Goal: Information Seeking & Learning: Learn about a topic

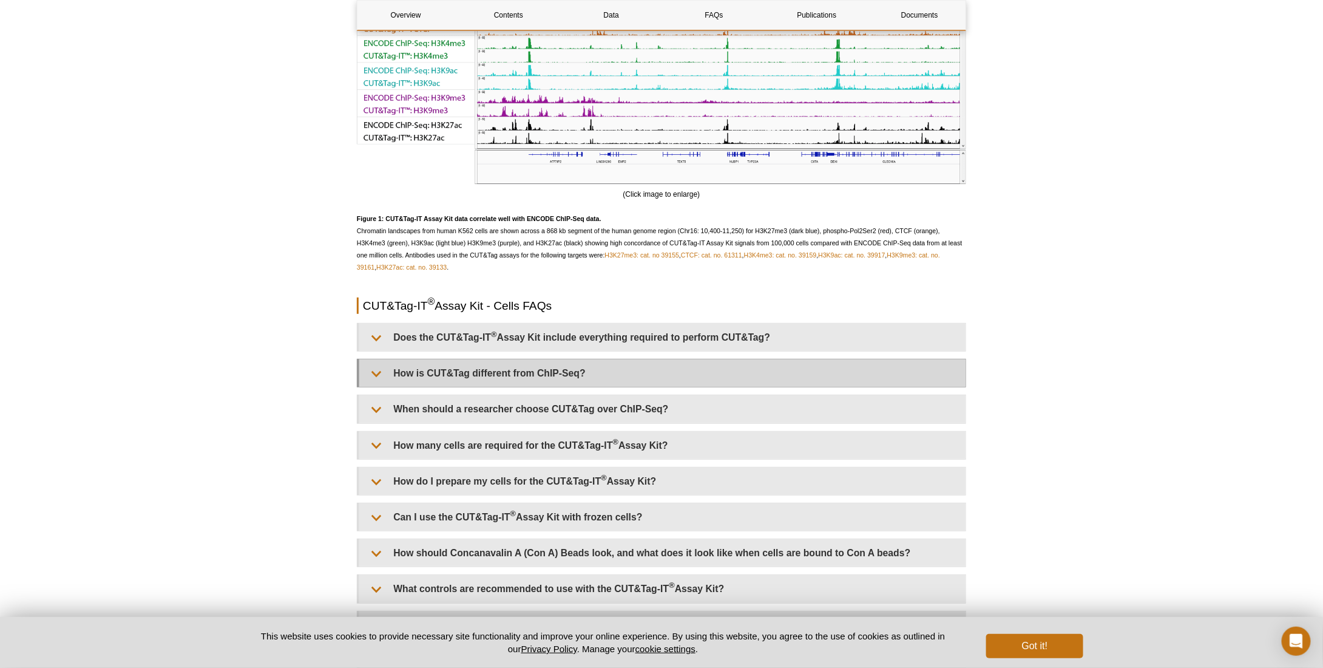
scroll to position [2501, 0]
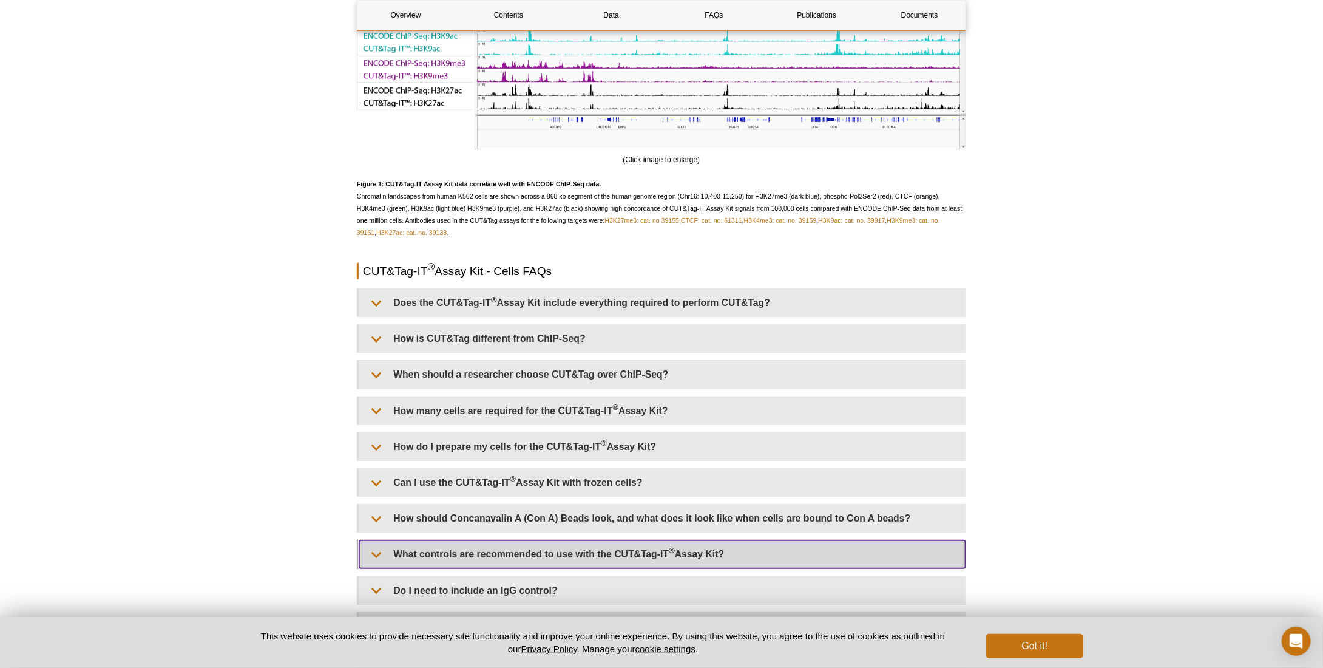
click at [577, 540] on summary "What controls are recommended to use with the CUT&Tag-IT ® Assay Kit?" at bounding box center [662, 553] width 606 height 27
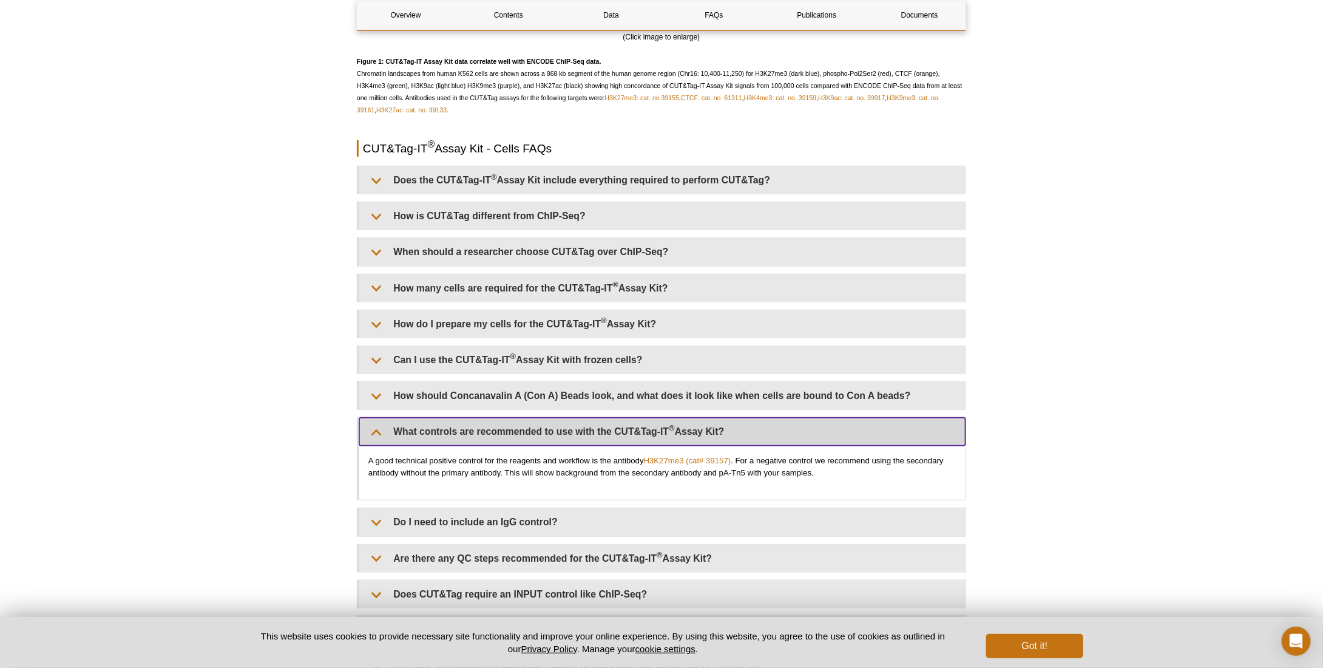
scroll to position [2683, 0]
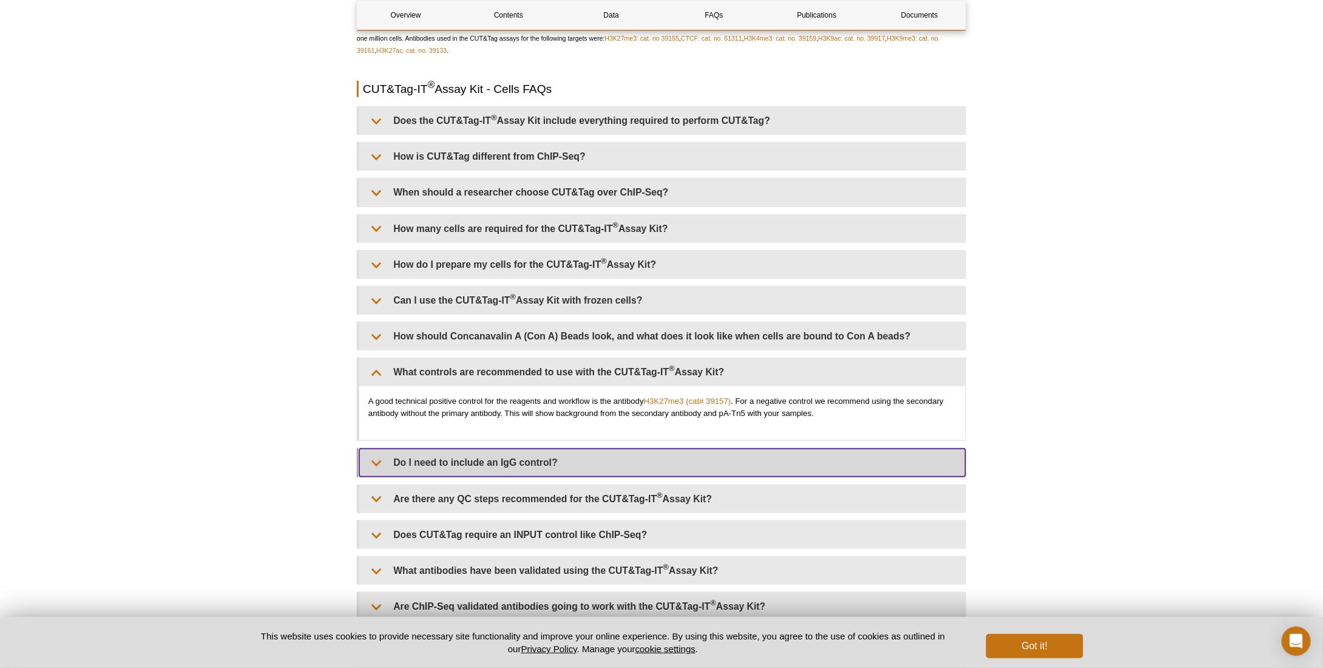
click at [598, 456] on summary "Do I need to include an IgG control?" at bounding box center [662, 462] width 606 height 27
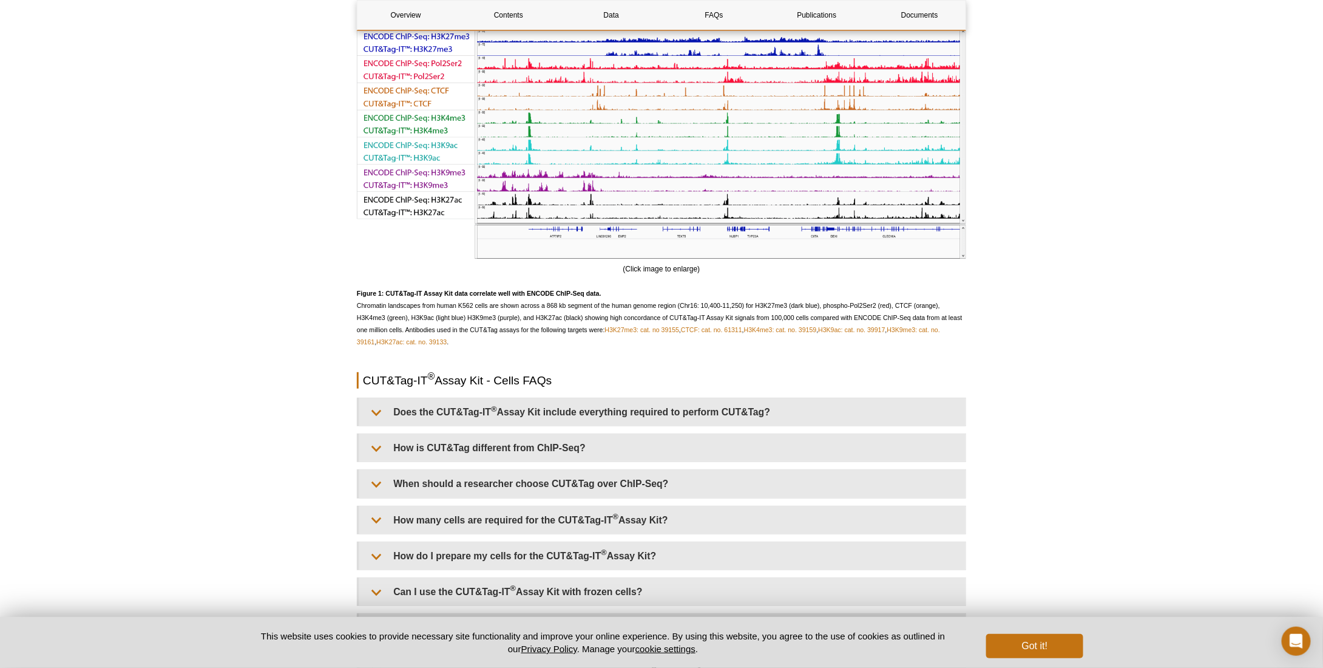
scroll to position [2622, 0]
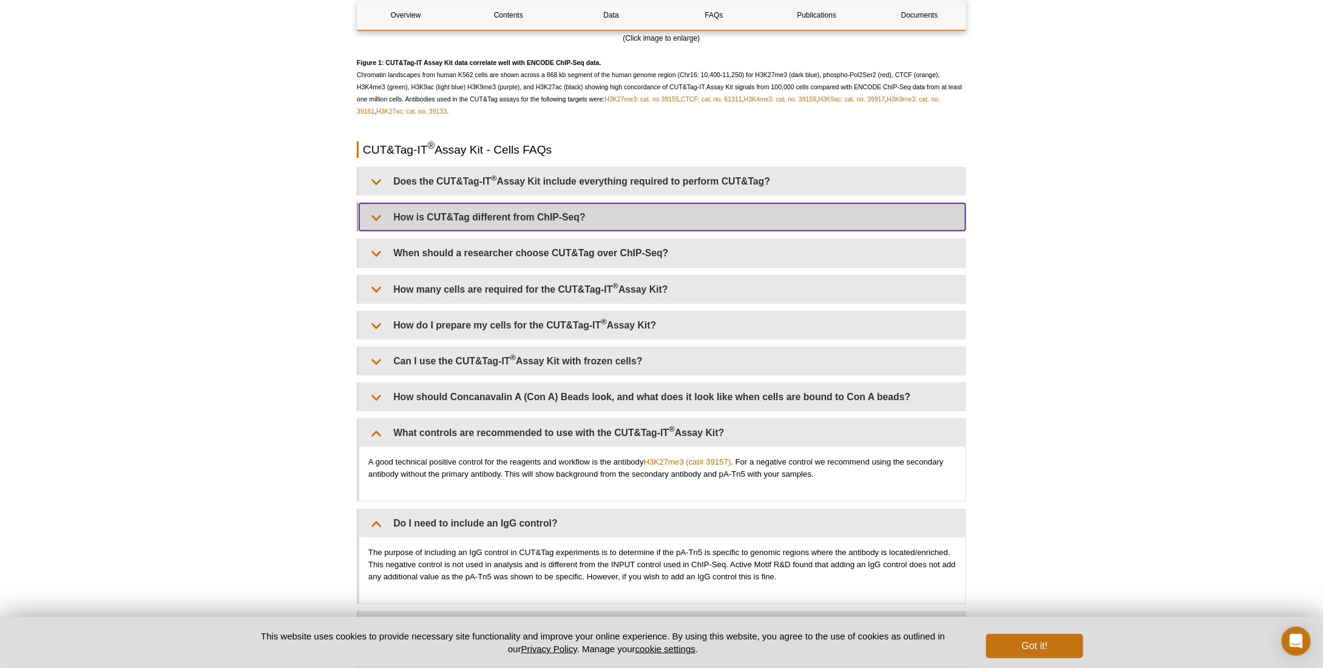
click at [578, 212] on summary "How is CUT&Tag different from ChIP-Seq?" at bounding box center [662, 216] width 606 height 27
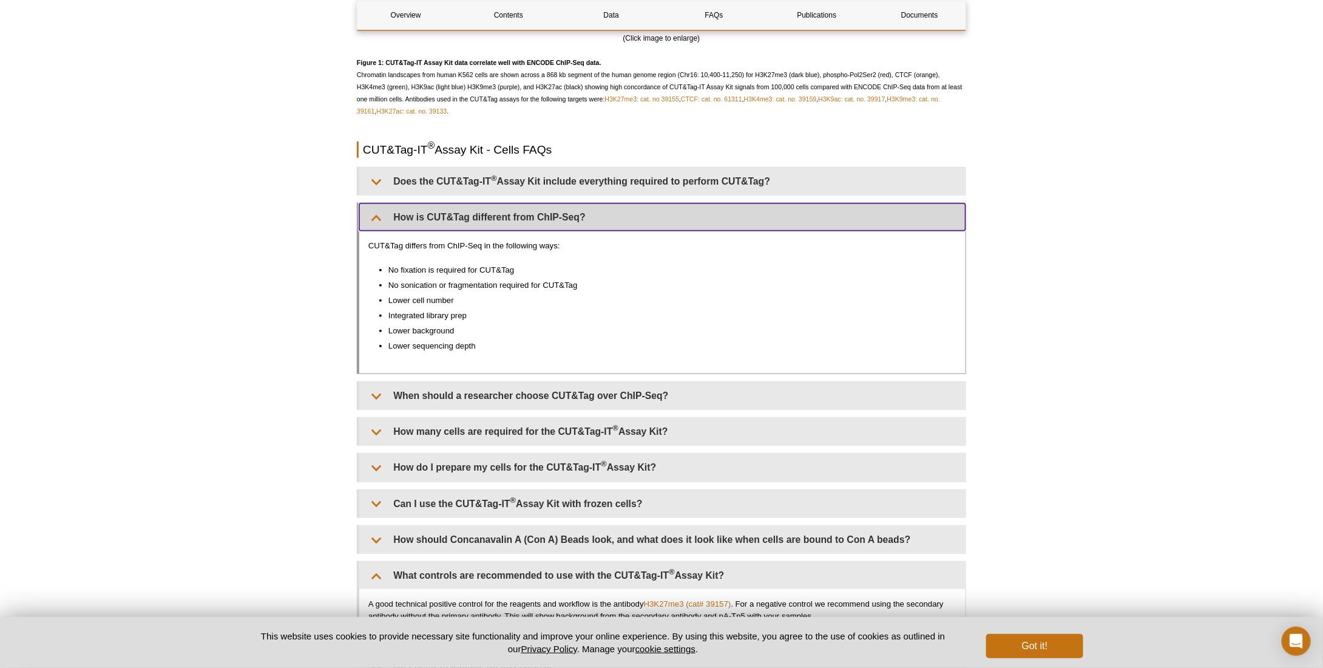
click at [578, 212] on summary "How is CUT&Tag different from ChIP-Seq?" at bounding box center [662, 216] width 606 height 27
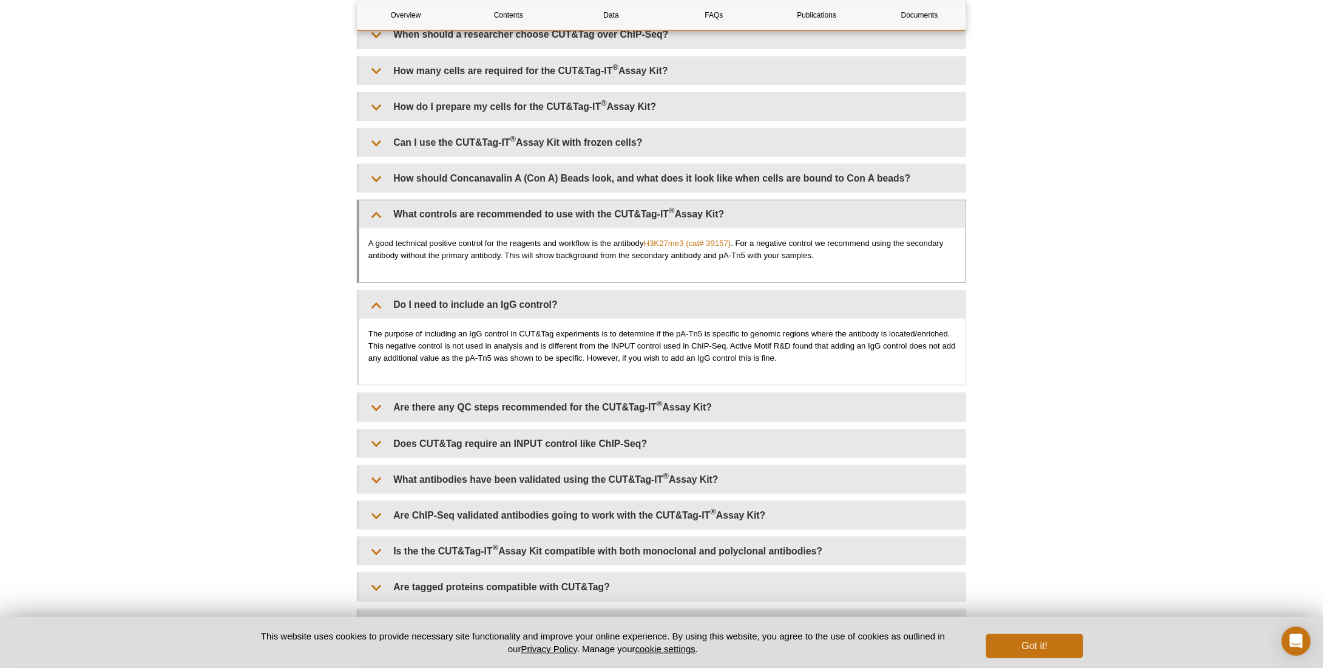
scroll to position [2865, 0]
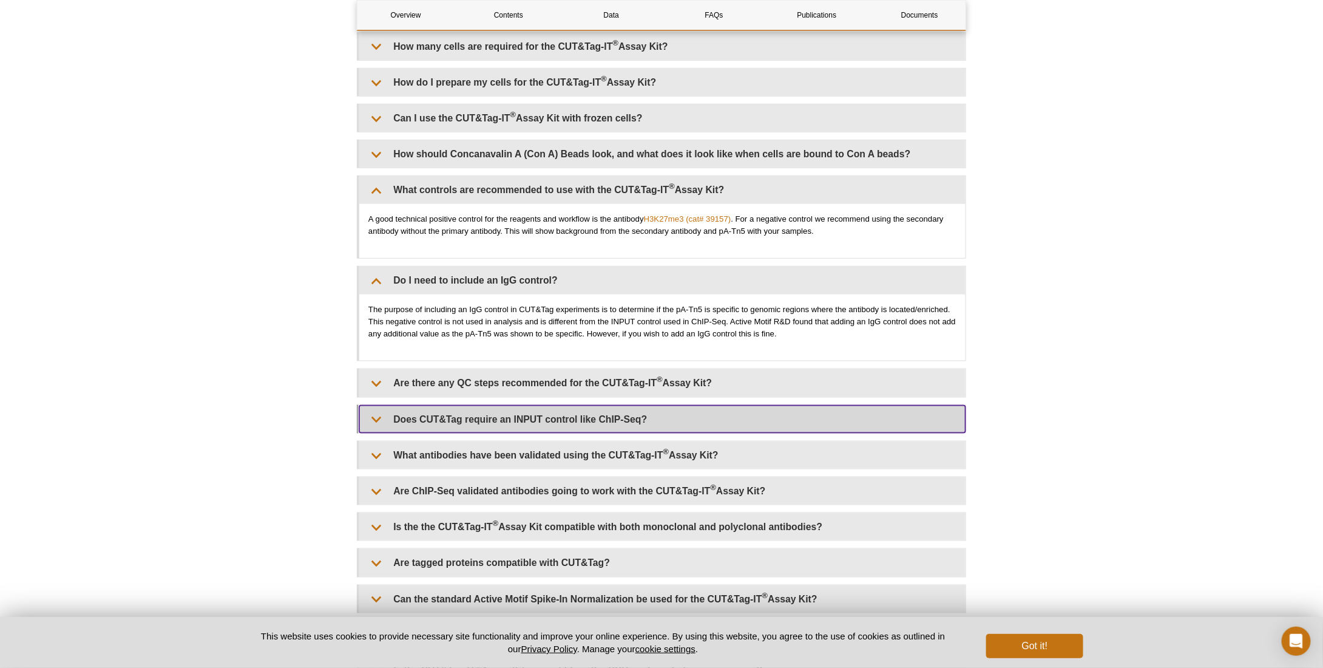
click at [562, 405] on summary "Does CUT&Tag require an INPUT control like ChIP-Seq?" at bounding box center [662, 418] width 606 height 27
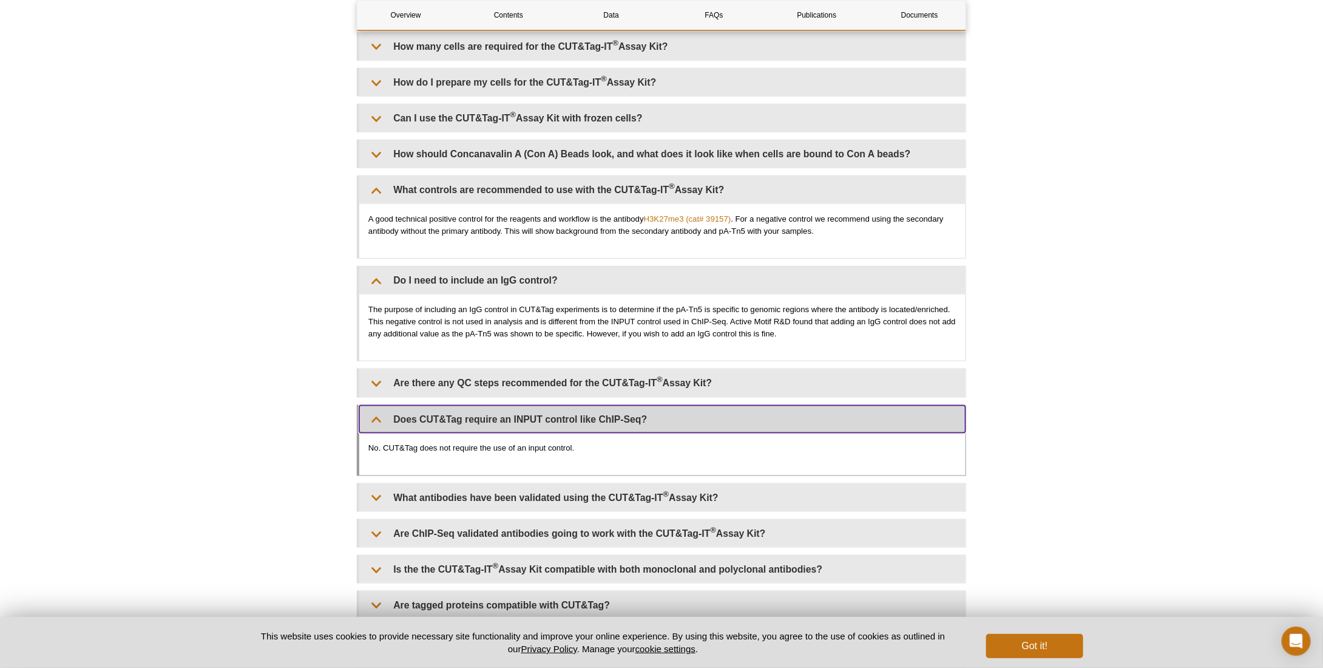
click at [562, 405] on summary "Does CUT&Tag require an INPUT control like ChIP-Seq?" at bounding box center [662, 418] width 606 height 27
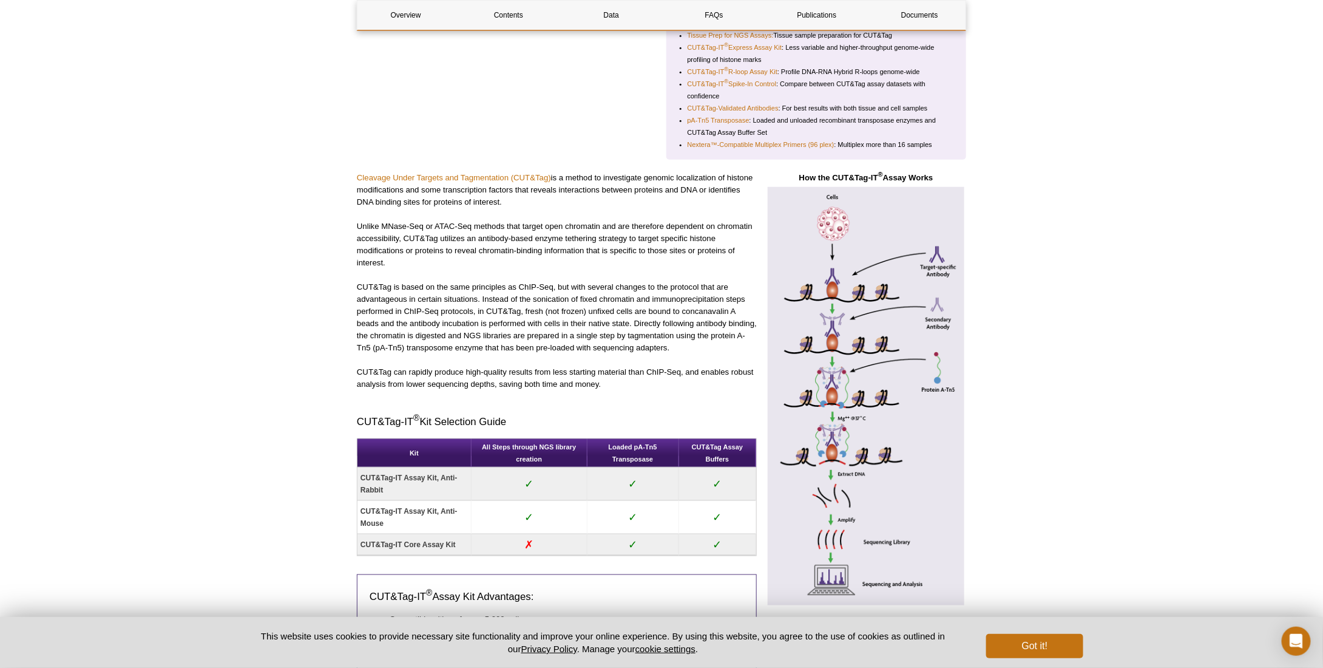
scroll to position [376, 0]
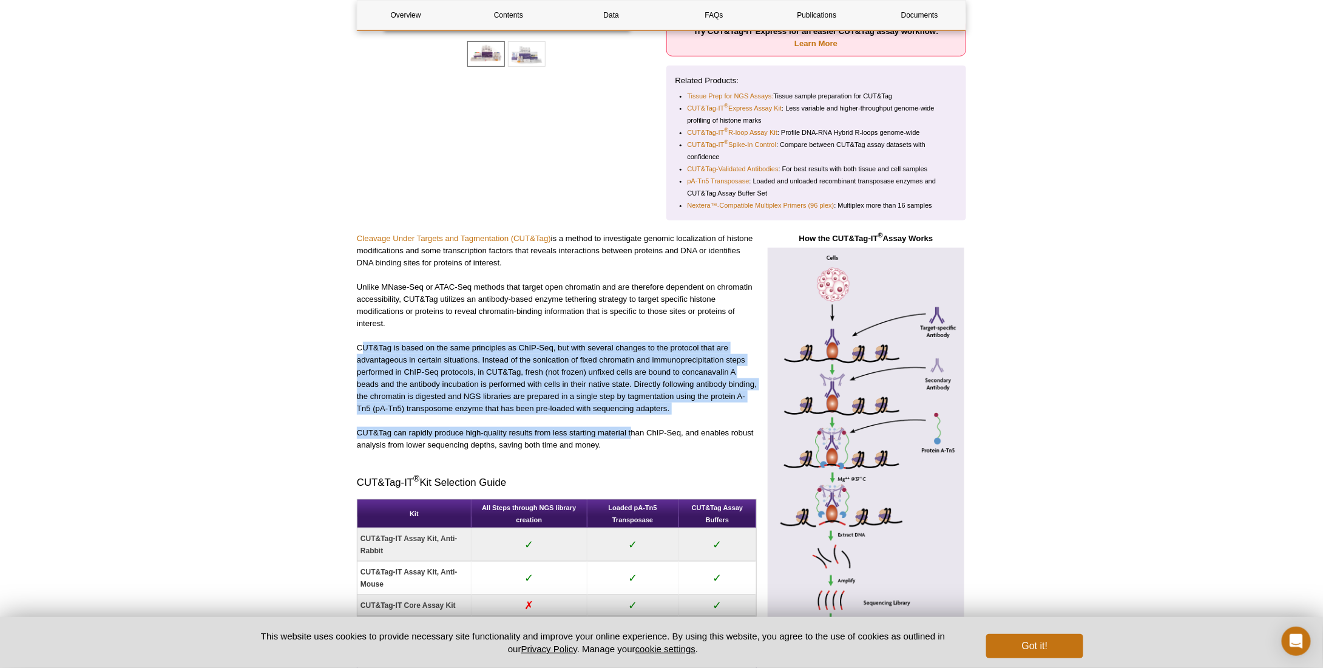
drag, startPoint x: 362, startPoint y: 341, endPoint x: 530, endPoint y: 360, distance: 169.8
click at [632, 432] on div "Cleavage Under Targets and Tagmentation (CUT&Tag) is a method to investigate ge…" at bounding box center [557, 507] width 400 height 550
click at [455, 346] on p "CUT&Tag is based on the same principles as ChIP-Seq, but with several changes t…" at bounding box center [557, 378] width 400 height 73
drag, startPoint x: 356, startPoint y: 343, endPoint x: 706, endPoint y: 404, distance: 354.9
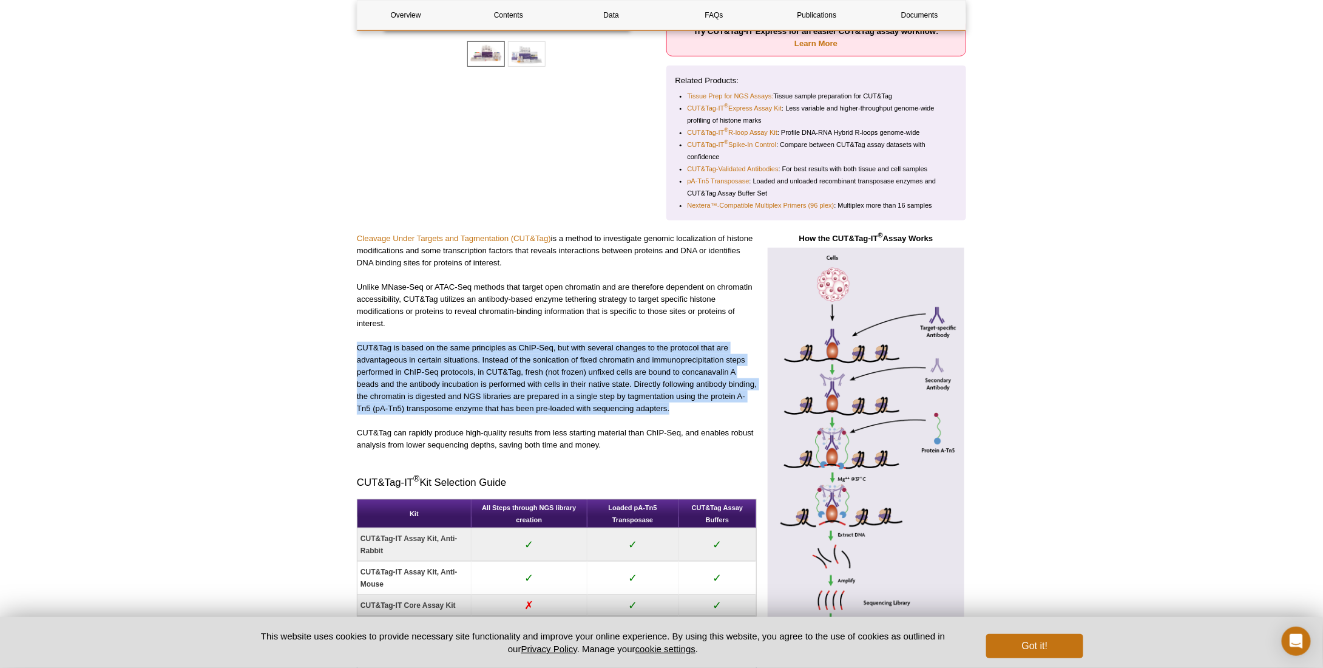
copy p "CUT&Tag is based on the same principles as ChIP-Seq, but with several changes t…"
